Goal: Share content: Share content

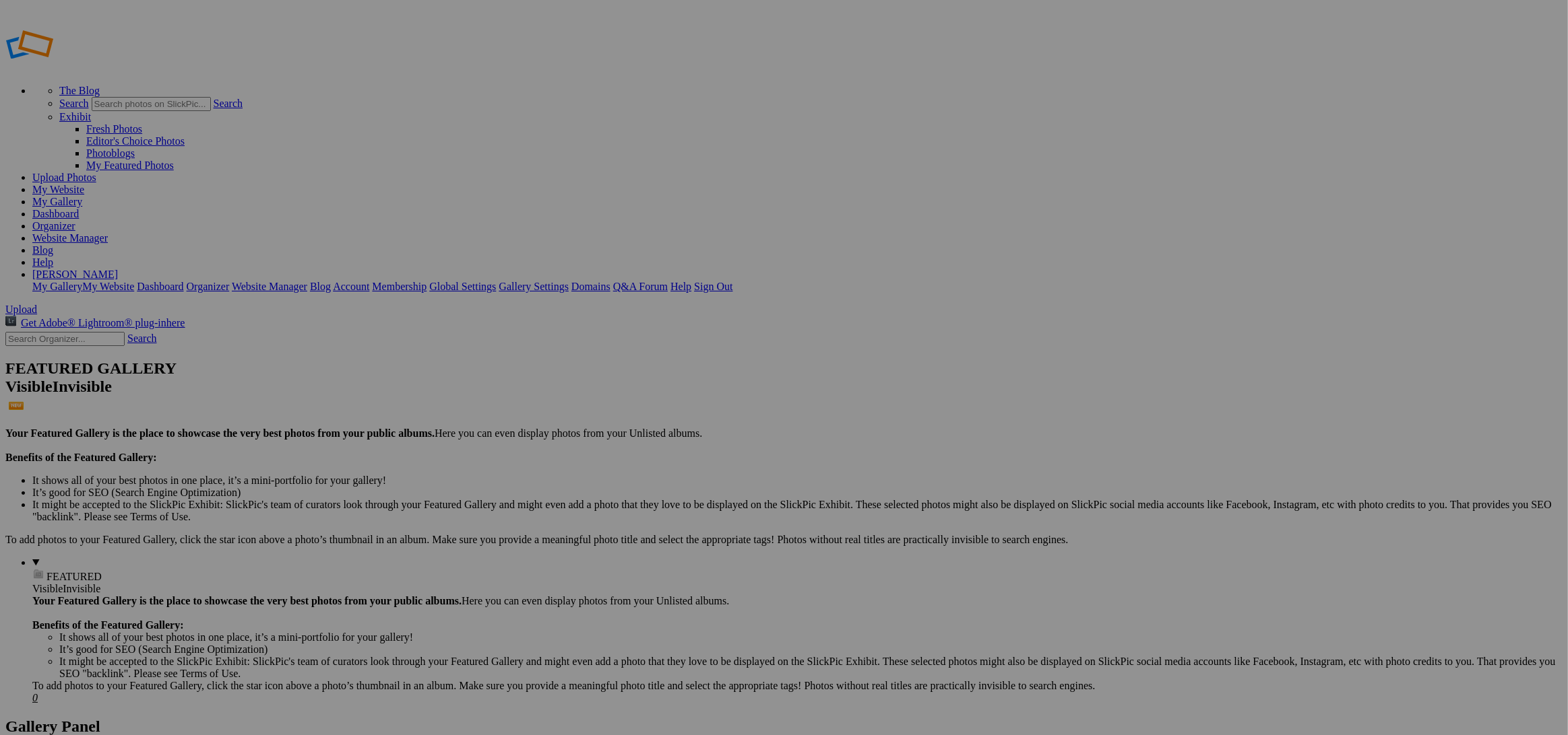
click at [666, 386] on input "text" at bounding box center [678, 393] width 147 height 14
type input "[MEDICAL_DATA] Game 1 Finals"
click at [663, 435] on span "Create" at bounding box center [649, 441] width 28 height 12
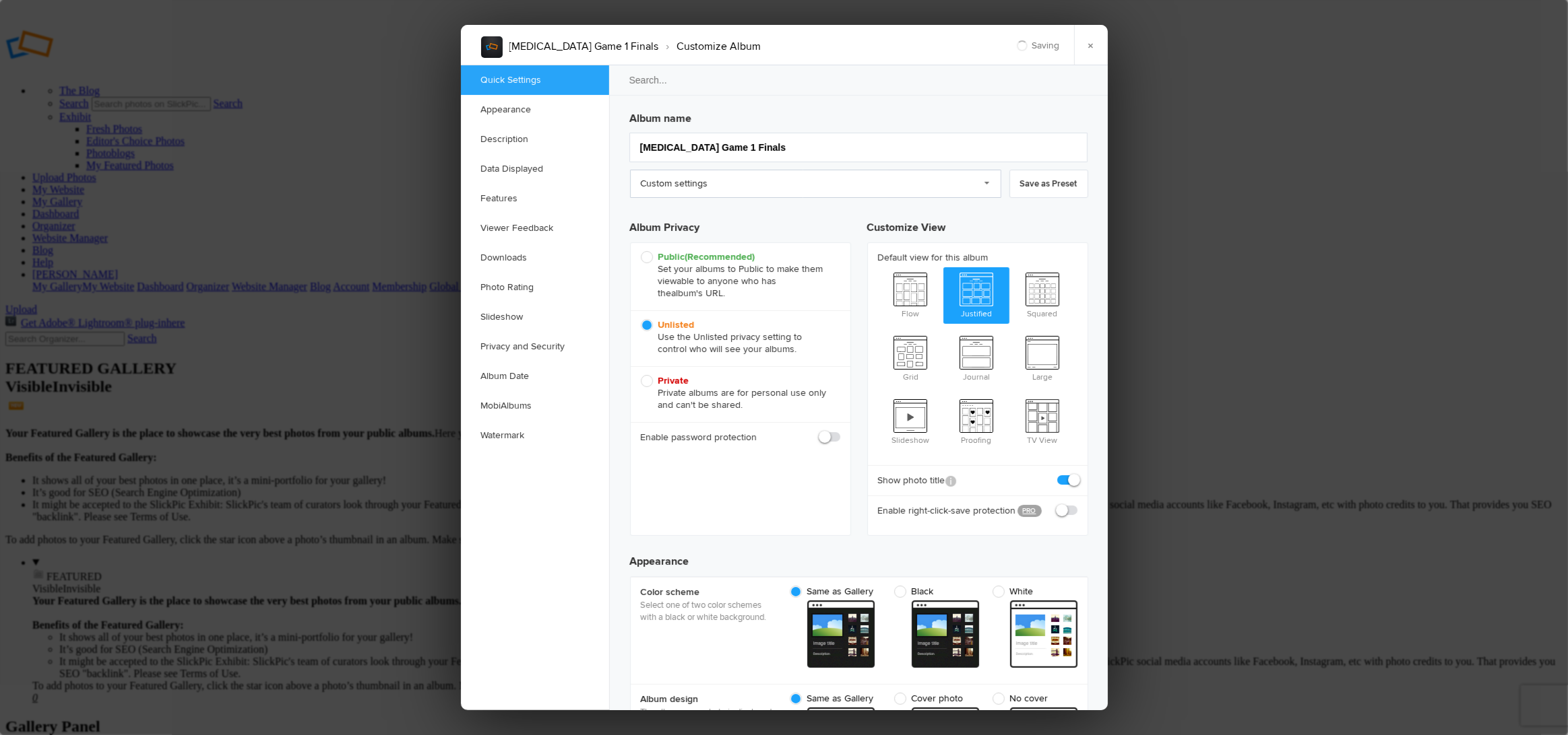
click at [712, 187] on link "Custom settings" at bounding box center [816, 183] width 371 height 28
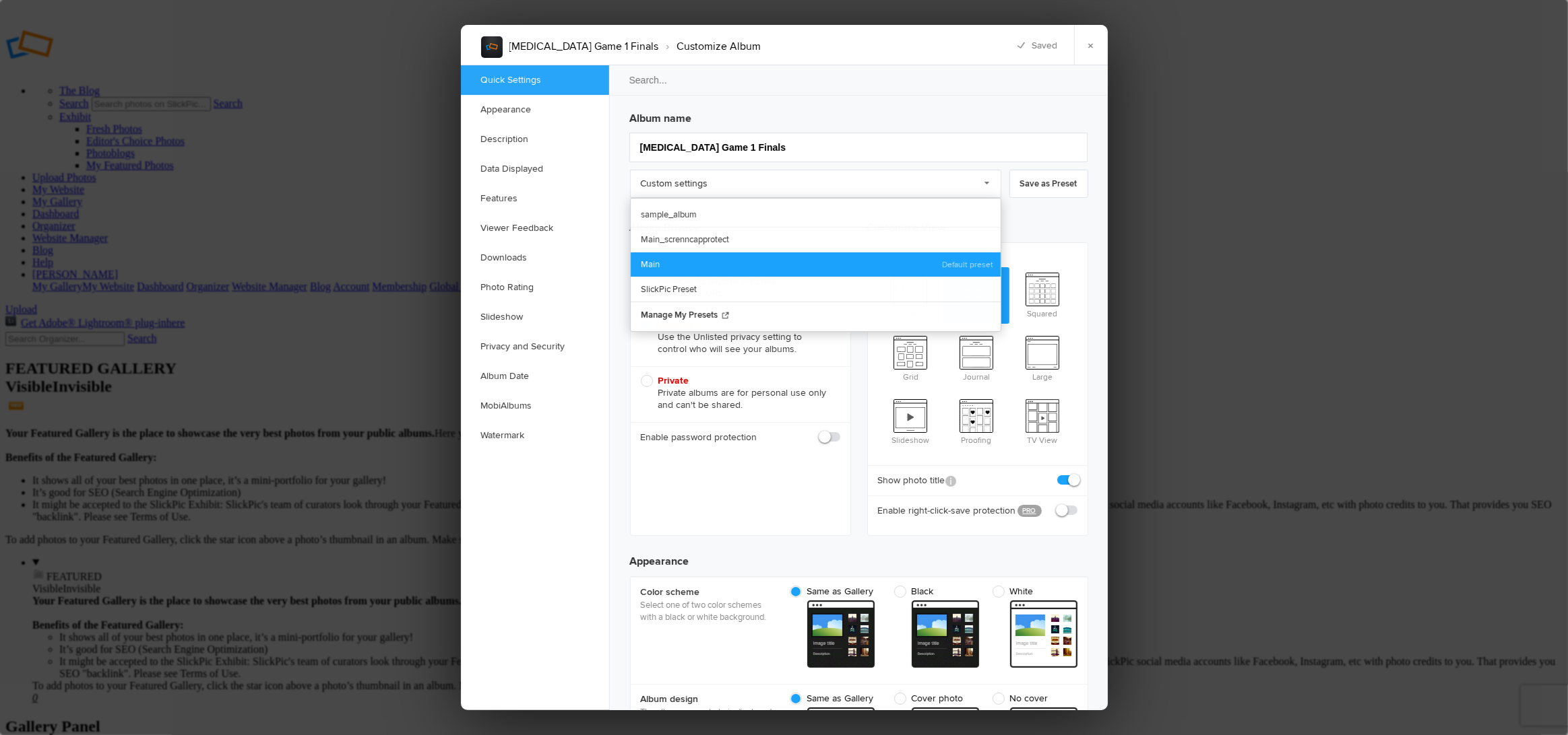
click at [660, 253] on link "Main" at bounding box center [816, 264] width 370 height 25
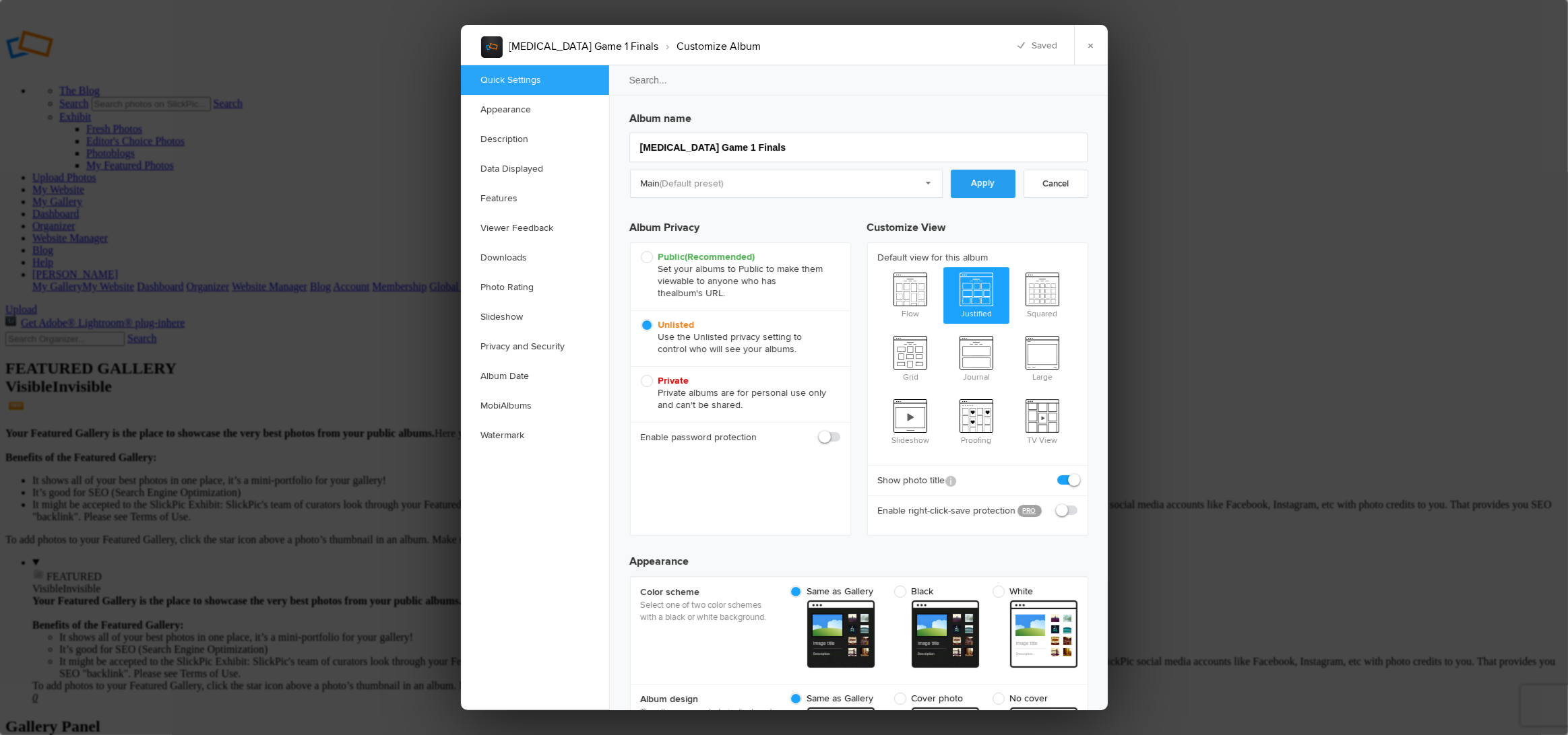
click at [977, 188] on link "Apply" at bounding box center [983, 183] width 64 height 28
checkbox input "true"
click at [1088, 55] on link "×" at bounding box center [1091, 45] width 34 height 41
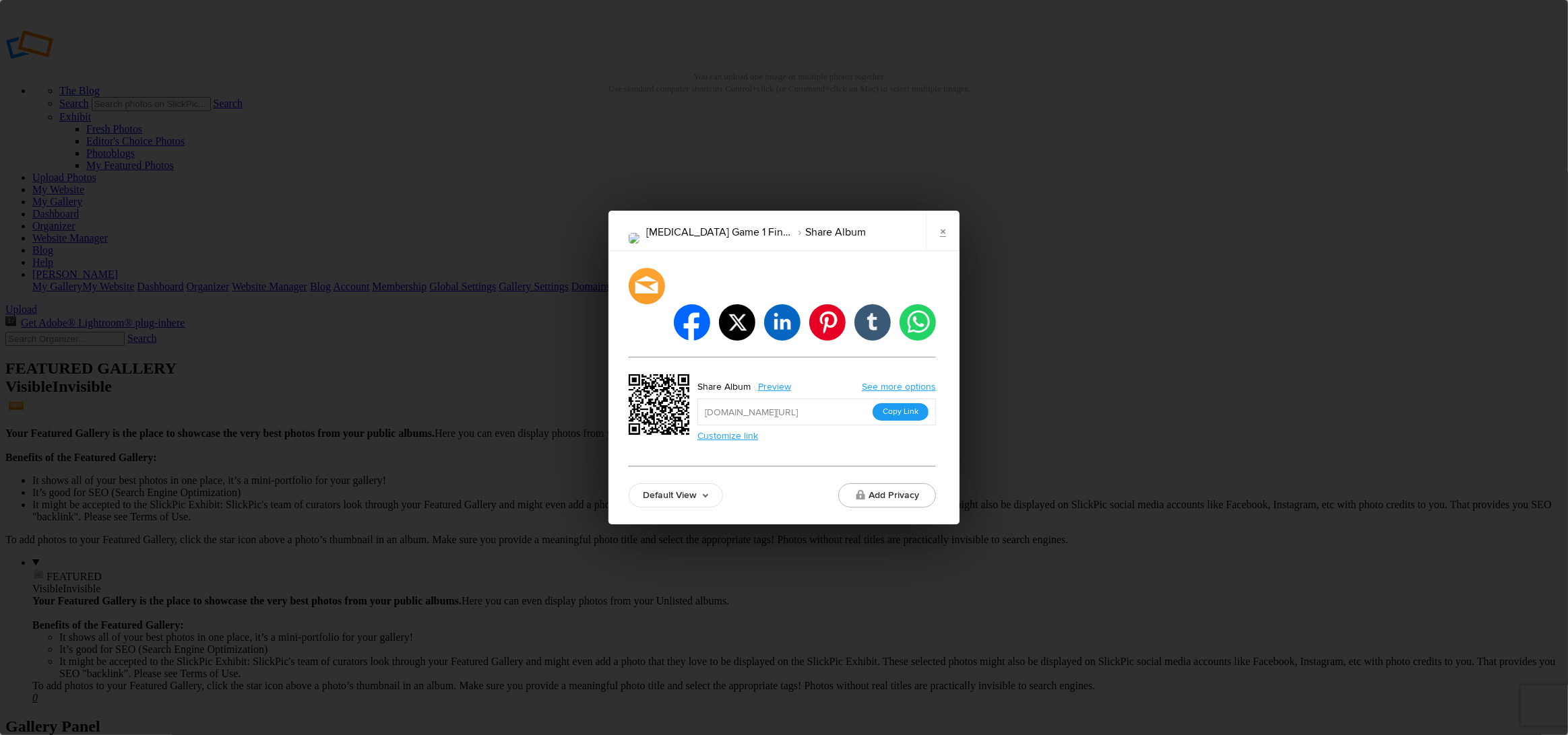
click at [883, 404] on button "Copy Link" at bounding box center [901, 412] width 56 height 18
click at [939, 250] on link "×" at bounding box center [942, 231] width 34 height 41
